Goal: Information Seeking & Learning: Learn about a topic

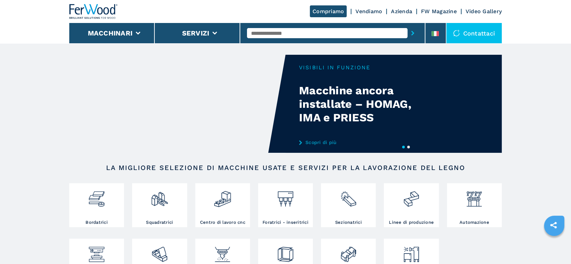
click at [253, 32] on input "text" at bounding box center [327, 33] width 161 height 10
type input "******"
click at [258, 45] on div "008185" at bounding box center [327, 44] width 161 height 12
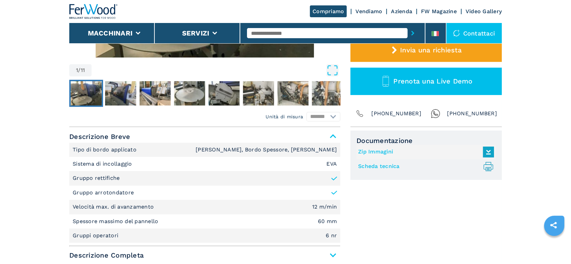
scroll to position [225, 0]
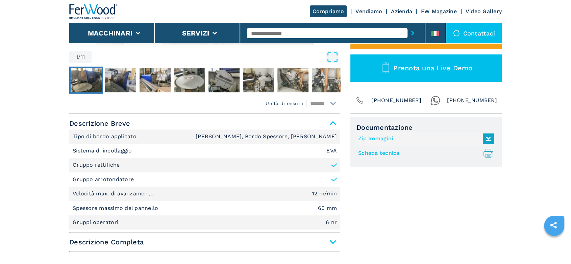
click at [334, 240] on span "Descrizione Completa" at bounding box center [204, 242] width 271 height 12
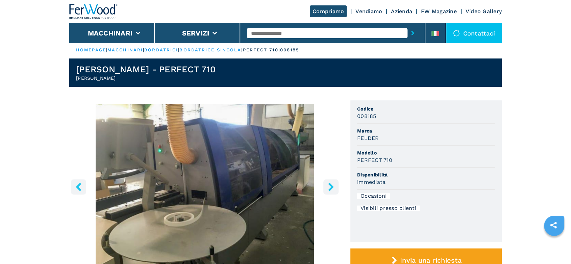
scroll to position [0, 0]
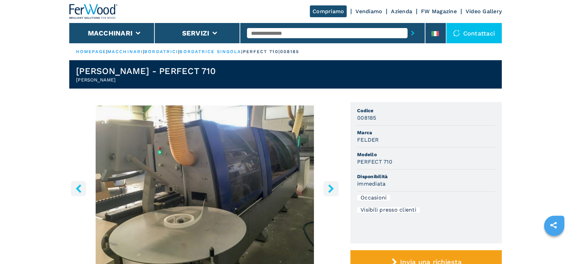
click at [330, 188] on icon "right-button" at bounding box center [331, 188] width 8 height 8
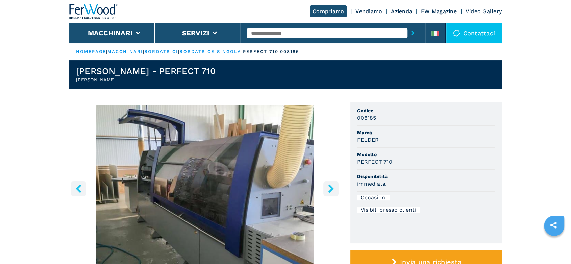
click at [330, 188] on icon "right-button" at bounding box center [331, 188] width 8 height 8
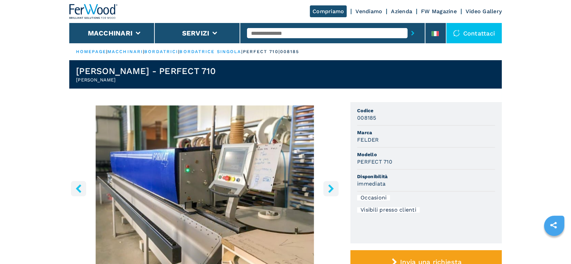
click at [330, 188] on icon "right-button" at bounding box center [331, 188] width 8 height 8
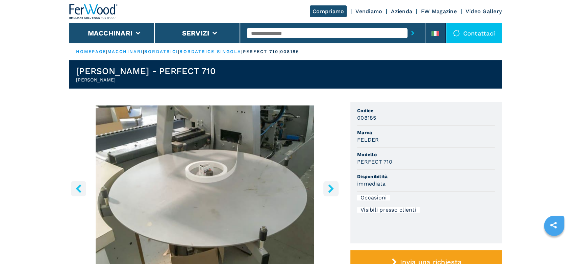
click at [330, 188] on icon "right-button" at bounding box center [331, 188] width 8 height 8
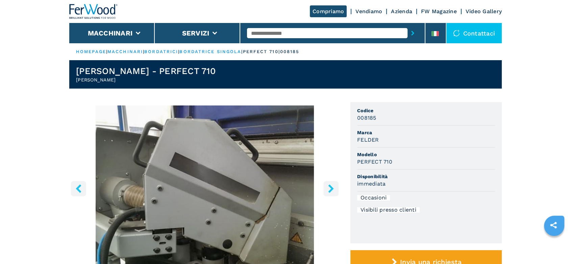
click at [330, 188] on icon "right-button" at bounding box center [331, 188] width 8 height 8
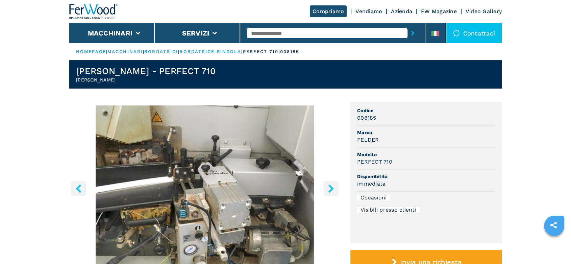
click at [330, 188] on icon "right-button" at bounding box center [331, 188] width 8 height 8
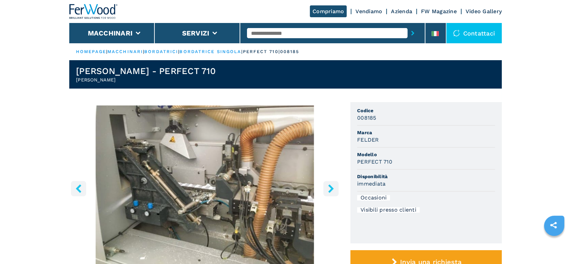
click at [330, 188] on icon "right-button" at bounding box center [331, 188] width 8 height 8
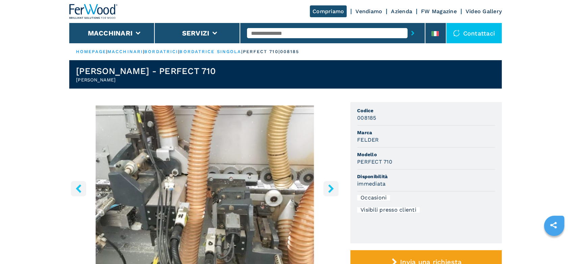
click at [330, 188] on icon "right-button" at bounding box center [331, 188] width 8 height 8
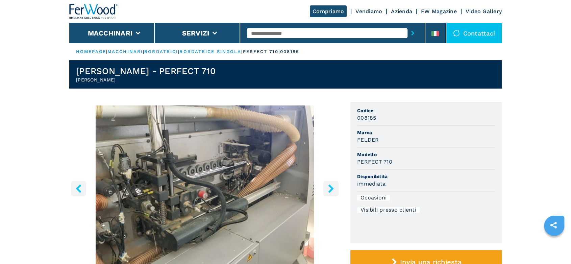
click at [330, 188] on icon "right-button" at bounding box center [331, 188] width 8 height 8
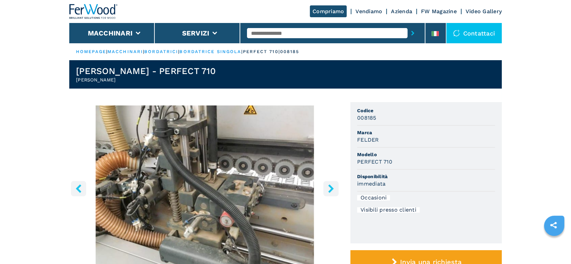
click at [330, 188] on icon "right-button" at bounding box center [331, 188] width 8 height 8
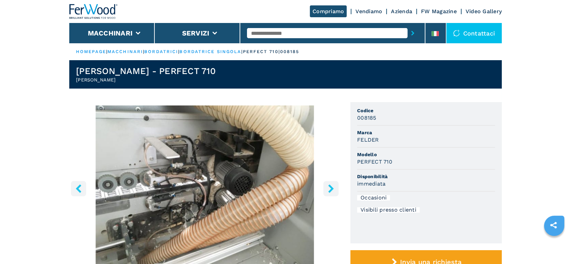
click at [330, 188] on icon "right-button" at bounding box center [331, 188] width 8 height 8
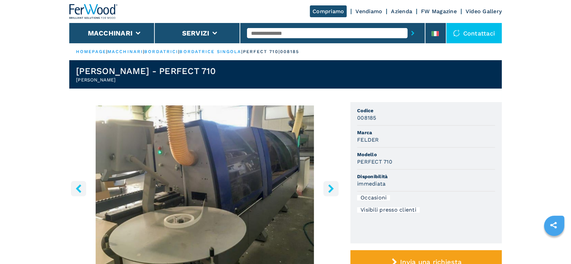
click at [330, 188] on icon "right-button" at bounding box center [331, 188] width 8 height 8
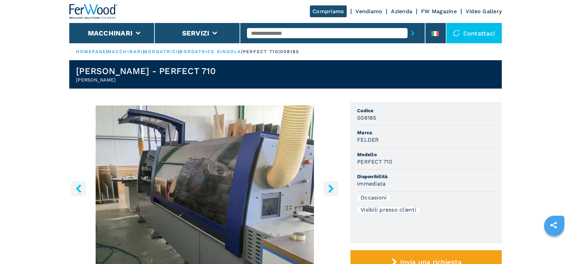
click at [330, 188] on icon "right-button" at bounding box center [331, 188] width 8 height 8
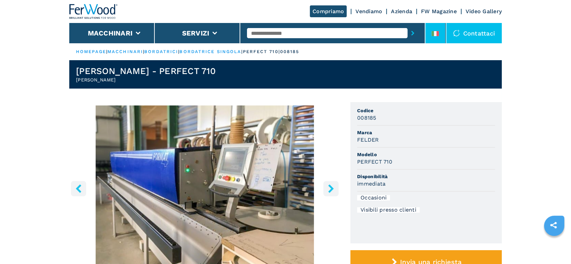
click at [430, 27] on li at bounding box center [436, 33] width 20 height 20
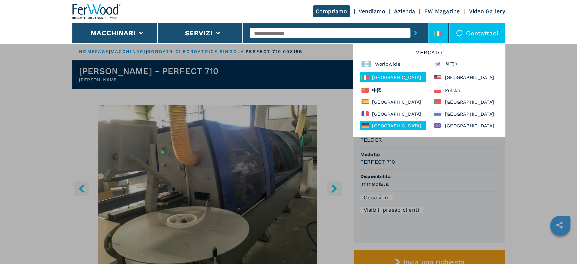
click at [391, 126] on div "Deutschland" at bounding box center [393, 125] width 66 height 8
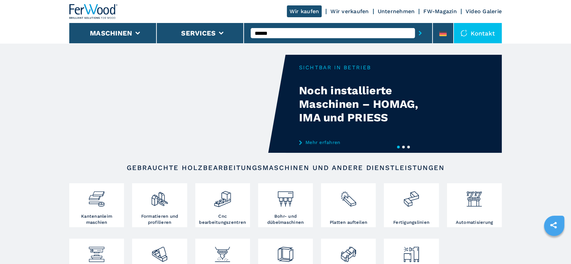
type input "******"
click at [415, 25] on button "submit-button" at bounding box center [420, 33] width 10 height 16
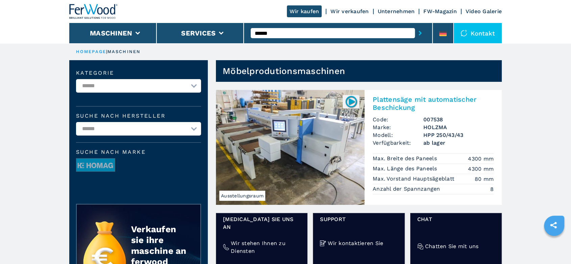
click at [442, 131] on h3 "HOLZMA" at bounding box center [459, 127] width 70 height 8
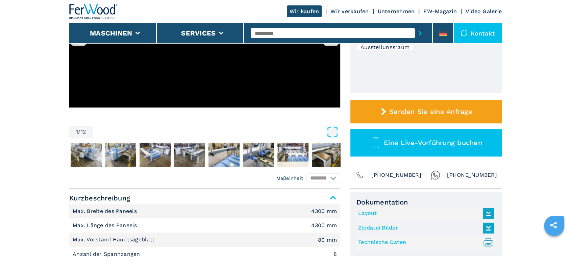
scroll to position [188, 0]
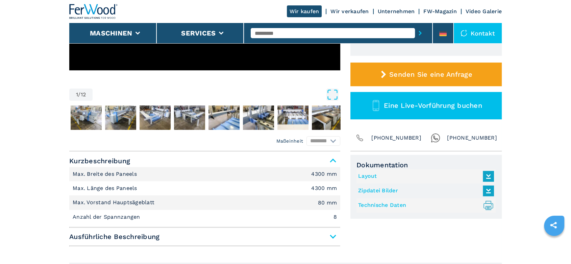
click at [386, 205] on link "Technische Daten .prefix__st0{stroke-linecap:round;stroke-linejoin:round}.prefi…" at bounding box center [424, 205] width 133 height 11
click at [259, 32] on input "text" at bounding box center [333, 33] width 164 height 10
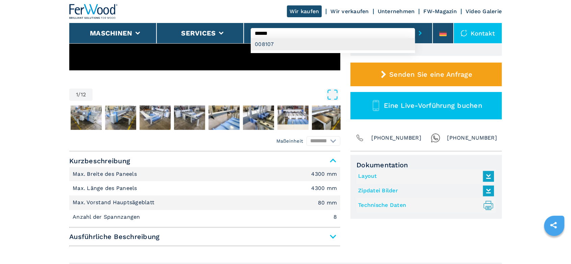
click at [271, 43] on div "008107" at bounding box center [333, 44] width 164 height 12
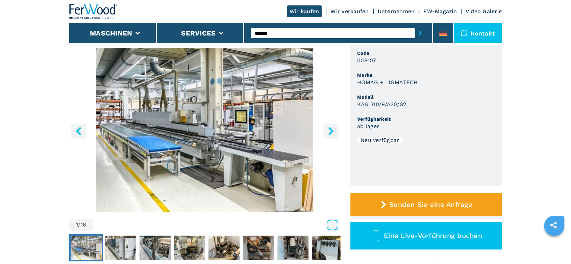
scroll to position [150, 0]
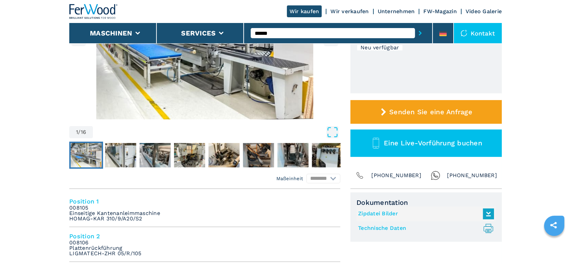
click at [381, 229] on link "Technische Daten .prefix__st0{stroke-linecap:round;stroke-linejoin:round}.prefi…" at bounding box center [424, 228] width 133 height 11
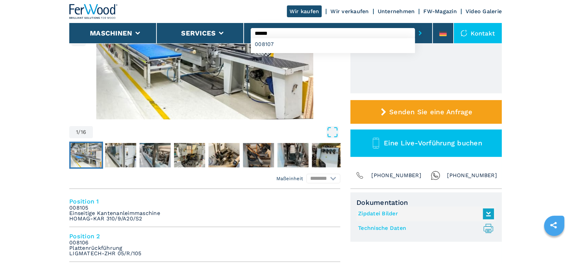
click at [278, 33] on input "******" at bounding box center [333, 33] width 164 height 10
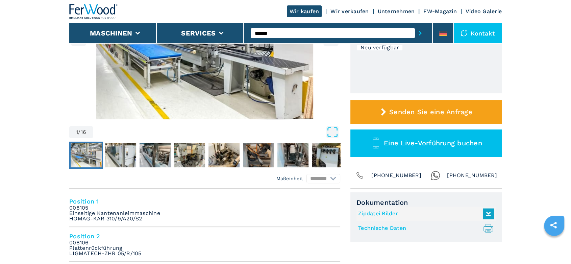
type input "******"
click at [415, 25] on button "submit-button" at bounding box center [420, 33] width 10 height 16
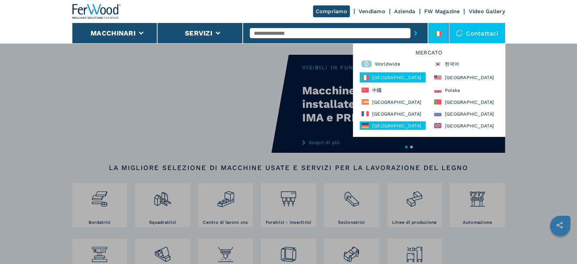
click at [381, 125] on div "[GEOGRAPHIC_DATA]" at bounding box center [393, 125] width 66 height 8
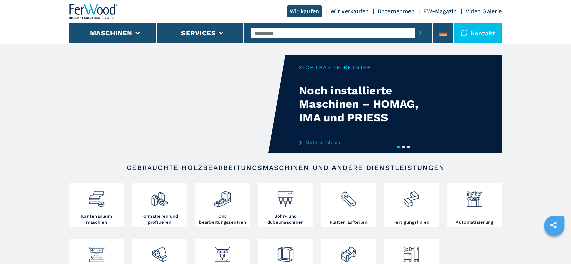
click at [266, 34] on input "text" at bounding box center [333, 33] width 164 height 10
type input "******"
click at [267, 44] on div "008190" at bounding box center [333, 44] width 164 height 12
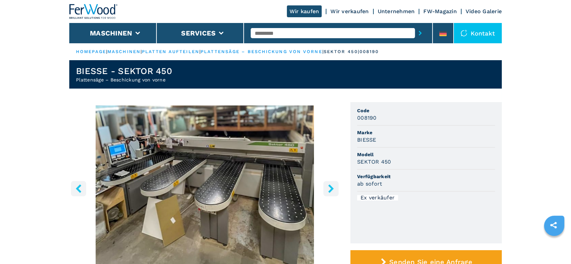
click at [257, 31] on input "text" at bounding box center [333, 33] width 164 height 10
type input "******"
click at [415, 25] on button "submit-button" at bounding box center [420, 33] width 10 height 16
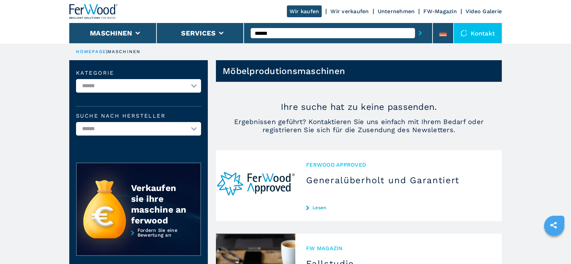
click at [267, 32] on input "******" at bounding box center [333, 33] width 164 height 10
type input "******"
click at [268, 45] on div "008171" at bounding box center [333, 44] width 164 height 12
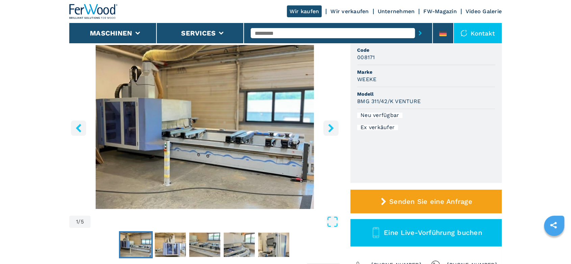
scroll to position [150, 0]
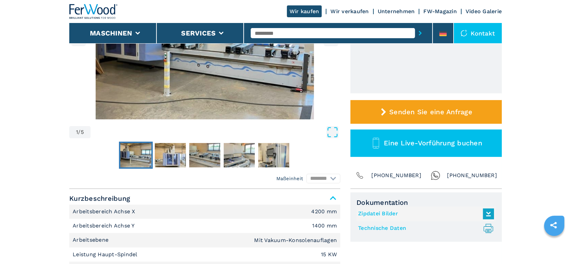
click at [381, 228] on link "Technische Daten .prefix__st0{stroke-linecap:round;stroke-linejoin:round}.prefi…" at bounding box center [424, 228] width 133 height 11
click at [260, 31] on input "text" at bounding box center [333, 33] width 164 height 10
type input "******"
